Goal: Check status: Check status

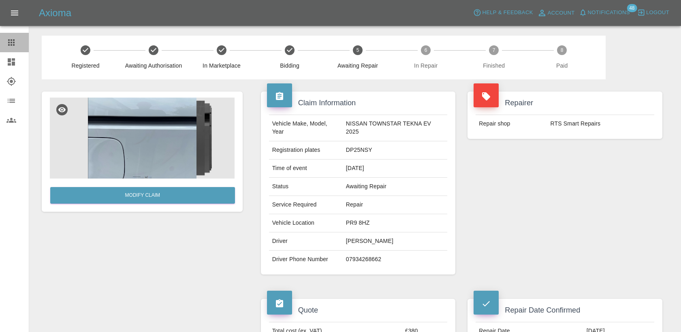
click at [10, 41] on icon at bounding box center [11, 42] width 6 height 6
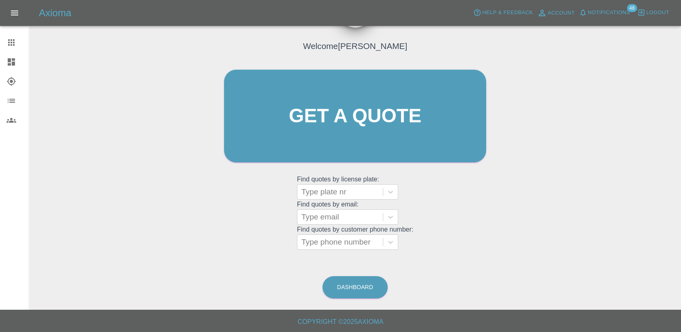
scroll to position [47, 0]
click at [333, 195] on div at bounding box center [339, 191] width 77 height 11
paste input "HS25EXC"
type input "HS25EXC"
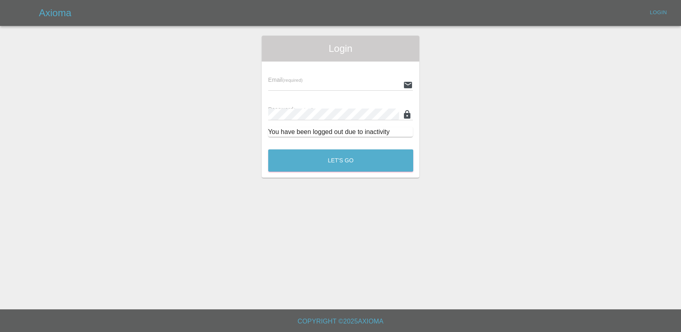
type input "[PERSON_NAME][EMAIL_ADDRESS][PERSON_NAME][DOMAIN_NAME]"
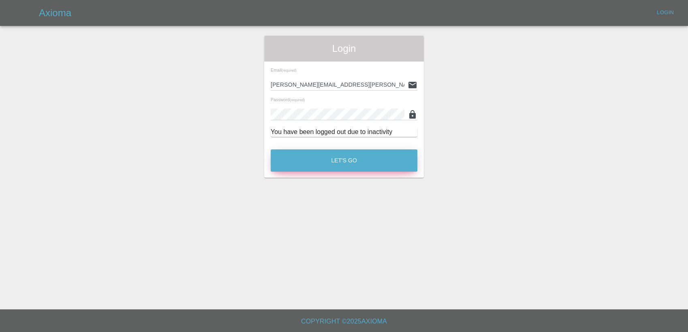
drag, startPoint x: 336, startPoint y: 153, endPoint x: 333, endPoint y: 164, distance: 11.4
click at [336, 153] on button "Let's Go" at bounding box center [344, 161] width 147 height 22
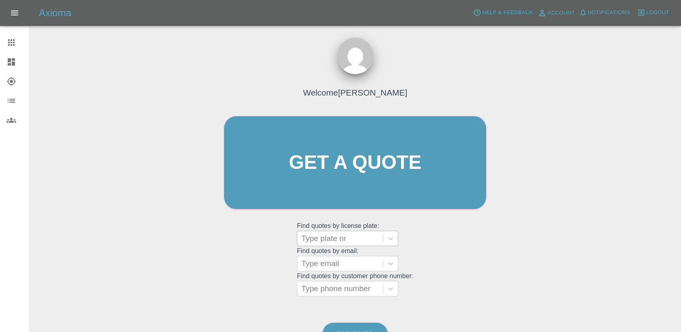
click at [331, 238] on div at bounding box center [339, 238] width 77 height 11
paste input "HS25EXC"
type input "HS25EXC"
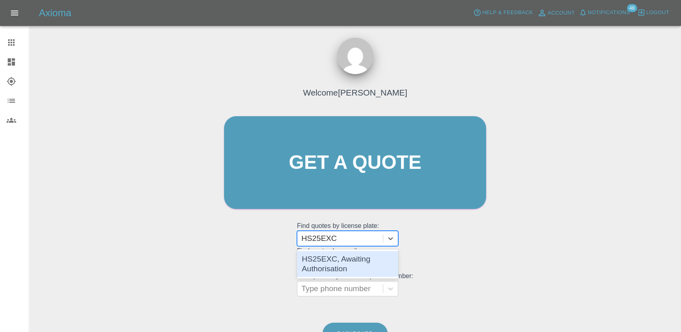
click at [341, 263] on div "HS25EXC, Awaiting Authorisation" at bounding box center [347, 264] width 101 height 26
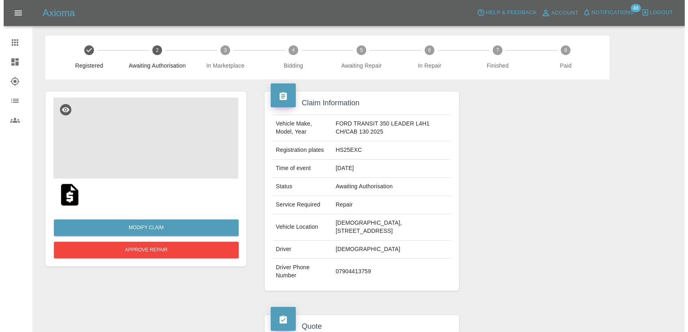
scroll to position [135, 0]
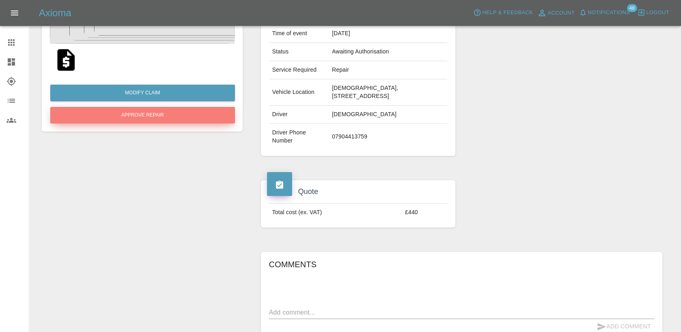
click at [163, 119] on button "Approve Repair" at bounding box center [142, 115] width 185 height 17
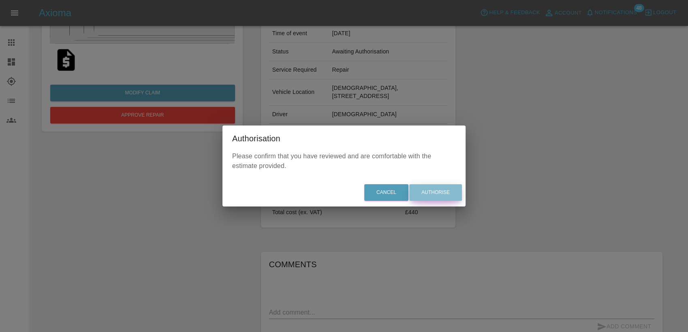
click at [444, 195] on button "Authorise" at bounding box center [435, 192] width 53 height 17
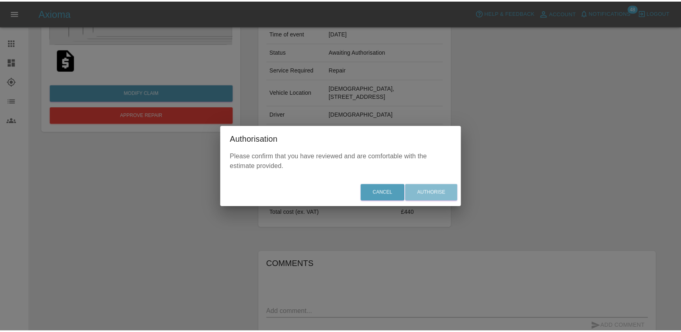
scroll to position [0, 0]
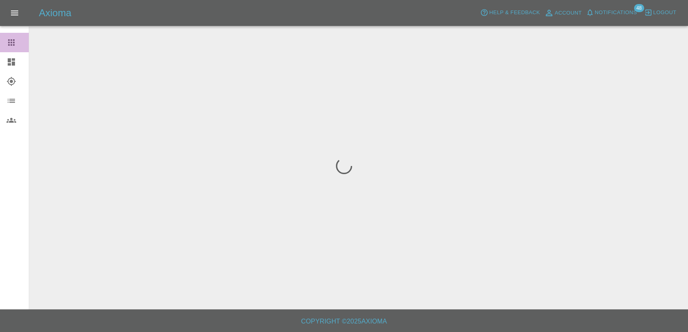
click at [16, 38] on icon at bounding box center [11, 43] width 10 height 10
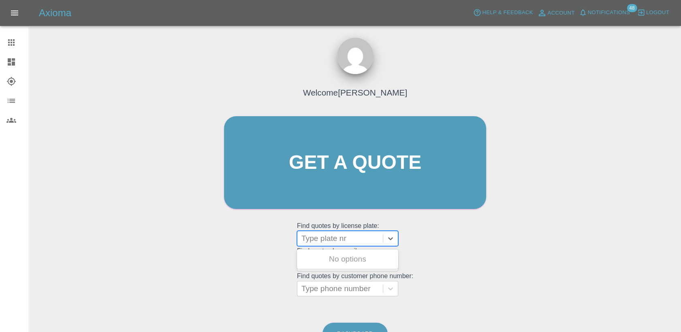
drag, startPoint x: 326, startPoint y: 233, endPoint x: 325, endPoint y: 239, distance: 6.1
click at [326, 237] on div at bounding box center [339, 238] width 77 height 11
paste input "LC25VNP"
type input "LC25VNP"
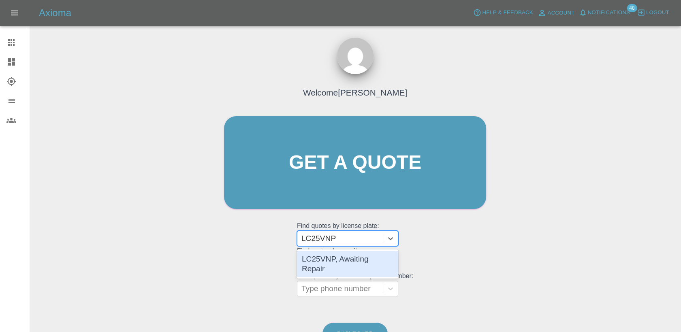
click at [327, 262] on div "LC25VNP, Awaiting Repair" at bounding box center [347, 264] width 101 height 26
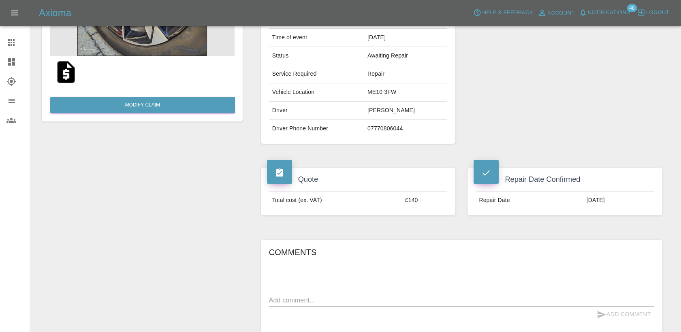
scroll to position [135, 0]
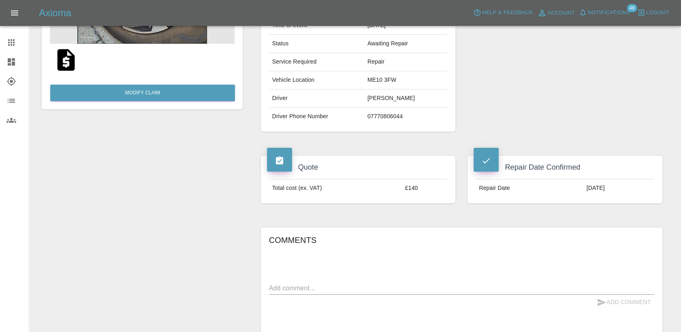
click at [14, 43] on icon at bounding box center [11, 42] width 6 height 6
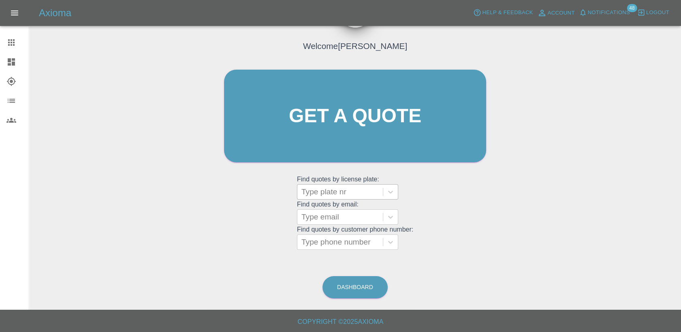
click at [350, 190] on div at bounding box center [339, 191] width 77 height 11
paste input "DS74XWB"
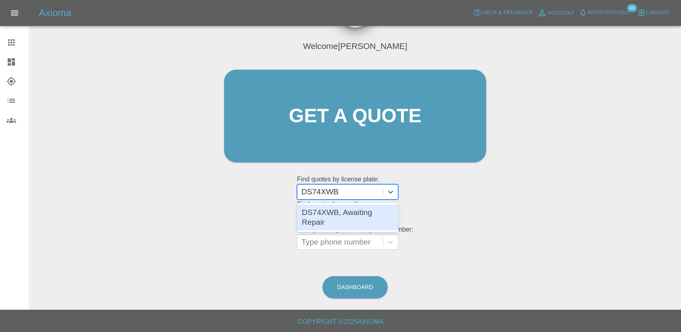
type input "DS74XWB"
click at [357, 222] on div "Type email" at bounding box center [339, 217] width 85 height 15
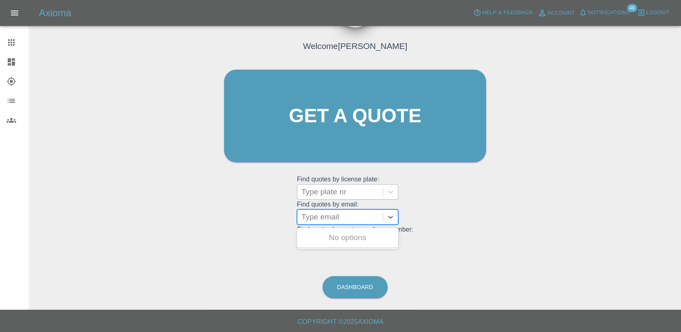
click at [359, 190] on div at bounding box center [339, 191] width 77 height 11
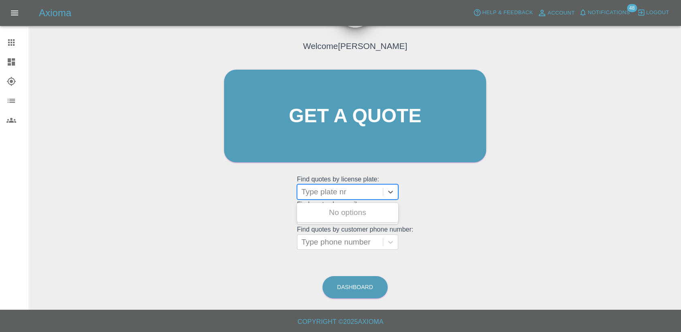
paste input "DS74XWB"
type input "DS74XWB"
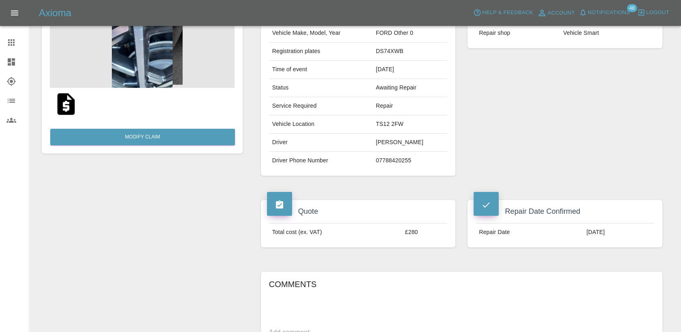
scroll to position [90, 0]
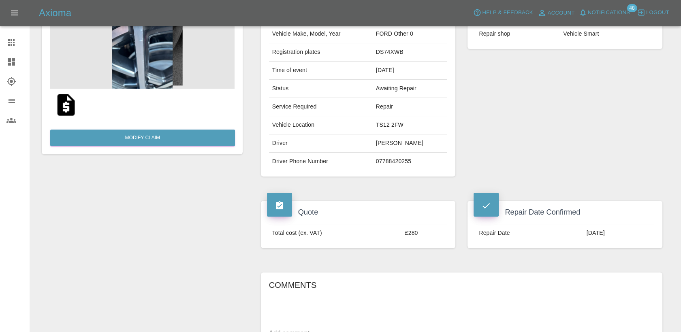
click at [6, 38] on icon at bounding box center [11, 43] width 10 height 10
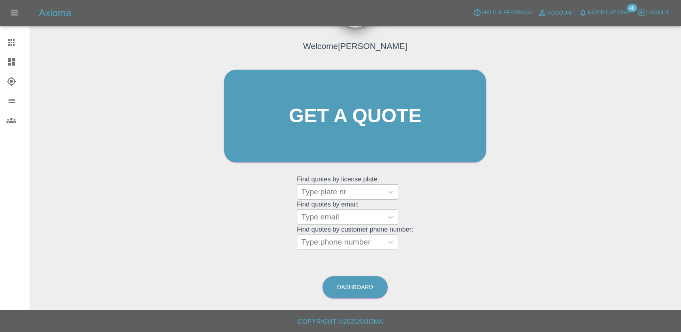
click at [314, 190] on div at bounding box center [339, 191] width 77 height 11
paste input "HT25NLD"
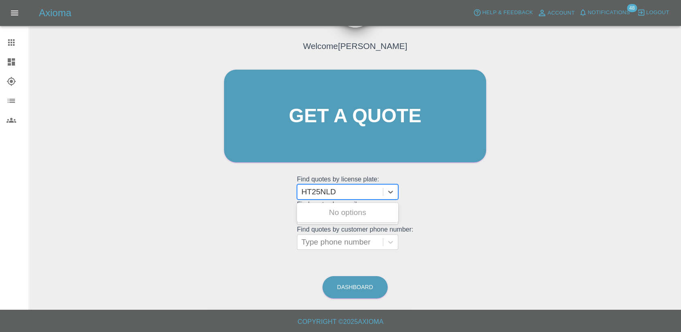
type input "HT25NLD"
